Goal: Check status: Check status

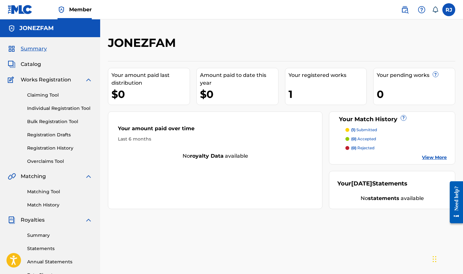
click at [48, 146] on link "Registration History" at bounding box center [59, 148] width 65 height 7
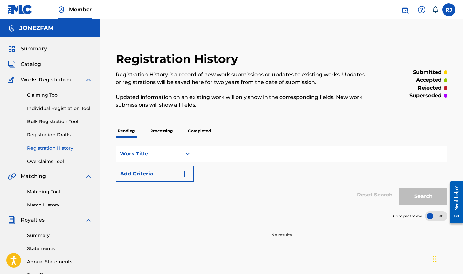
click at [161, 129] on p "Processing" at bounding box center [161, 131] width 26 height 14
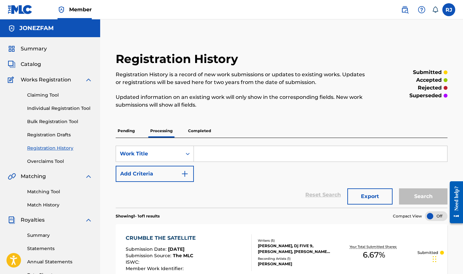
click at [197, 130] on p "Completed" at bounding box center [199, 131] width 27 height 14
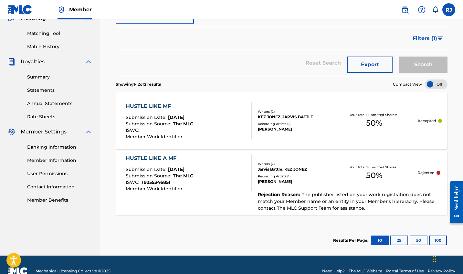
scroll to position [158, 0]
click at [165, 182] on span "T9255346851" at bounding box center [155, 182] width 29 height 6
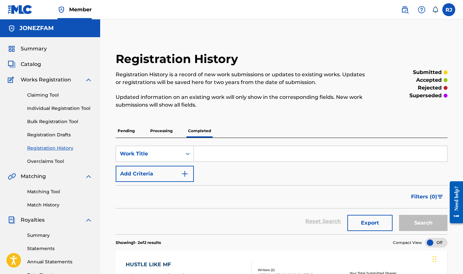
scroll to position [127, 0]
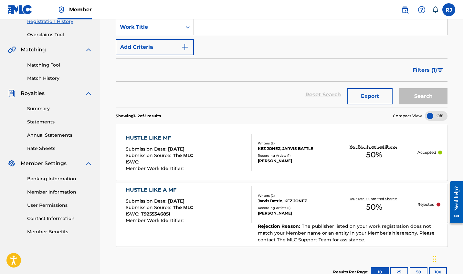
click at [275, 157] on div "Recording Artists ( 1 )" at bounding box center [294, 155] width 73 height 5
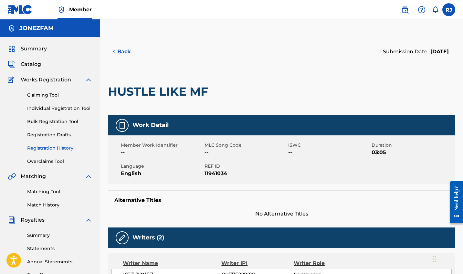
click at [28, 46] on span "Summary" at bounding box center [34, 49] width 26 height 8
